Goal: Information Seeking & Learning: Learn about a topic

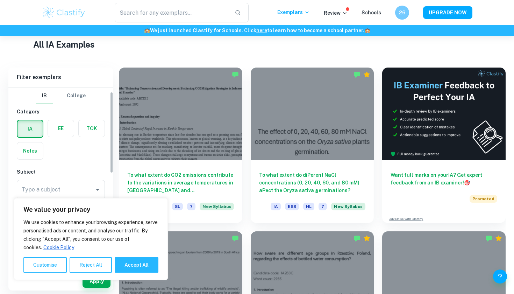
scroll to position [29, 0]
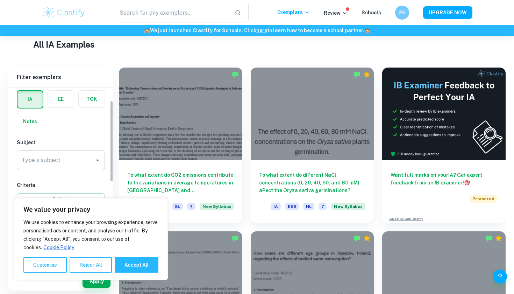
click at [37, 154] on input "Type a subject" at bounding box center [55, 160] width 71 height 13
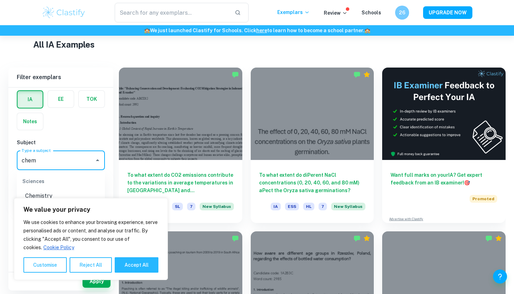
type input "chem"
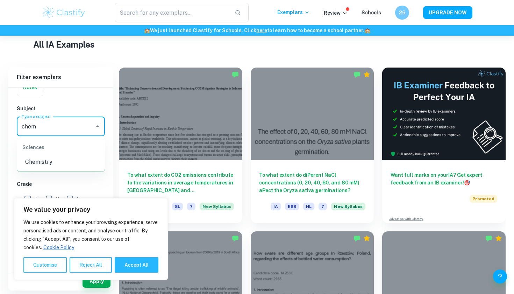
click at [48, 160] on li "Chemistry" at bounding box center [61, 162] width 88 height 13
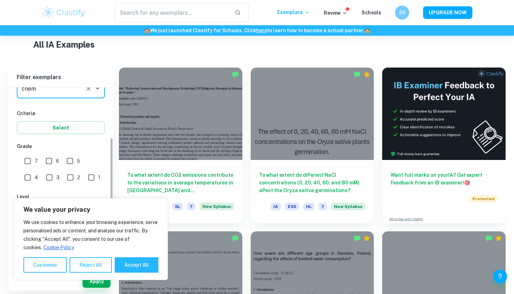
scroll to position [114, 0]
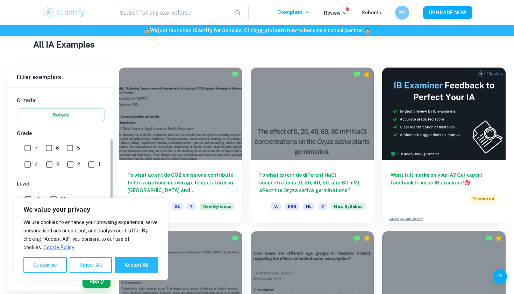
click at [27, 146] on input "7" at bounding box center [28, 148] width 14 height 14
checkbox input "true"
click at [155, 260] on button "Accept All" at bounding box center [137, 264] width 44 height 15
checkbox input "true"
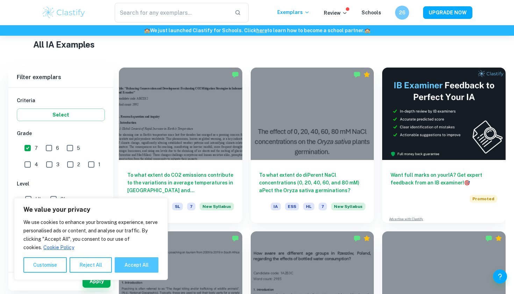
checkbox input "true"
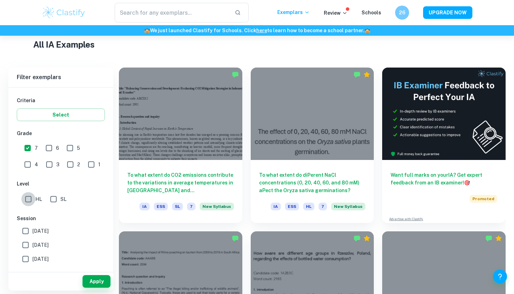
click at [34, 197] on input "HL" at bounding box center [28, 199] width 14 height 14
checkbox input "true"
click at [50, 197] on input "SL" at bounding box center [54, 199] width 14 height 14
checkbox input "true"
click at [98, 280] on button "Apply" at bounding box center [97, 281] width 28 height 13
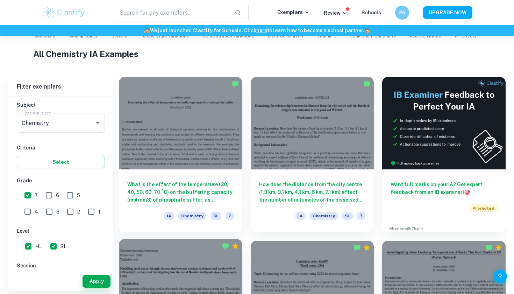
scroll to position [164, 0]
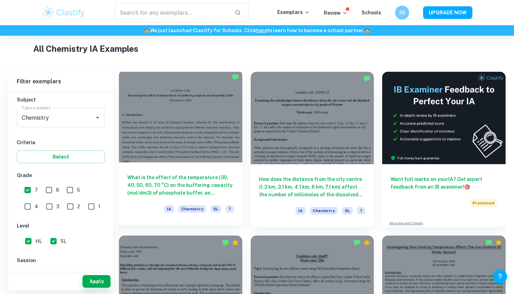
click at [212, 153] on div at bounding box center [181, 116] width 124 height 92
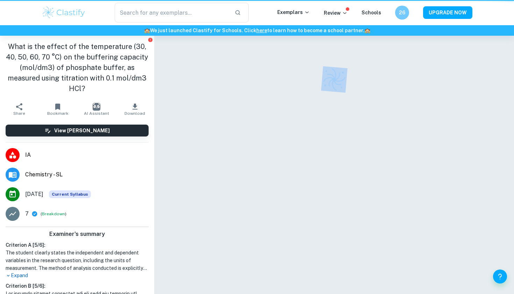
click at [212, 153] on div at bounding box center [334, 174] width 309 height 276
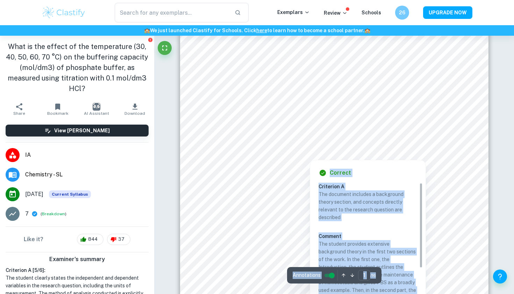
scroll to position [24, 0]
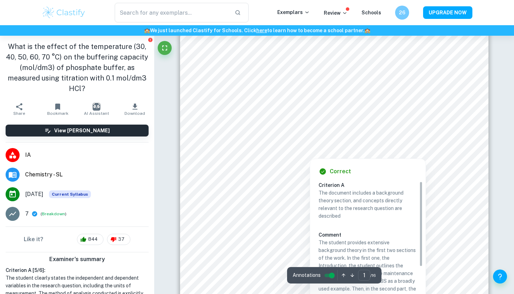
click at [245, 153] on div at bounding box center [309, 152] width 185 height 10
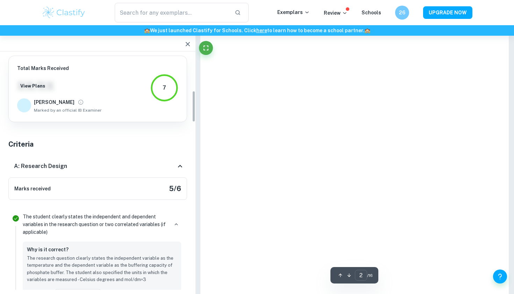
type input "1"
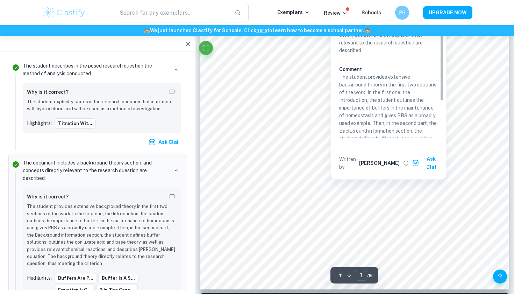
scroll to position [192, 0]
